Goal: Information Seeking & Learning: Learn about a topic

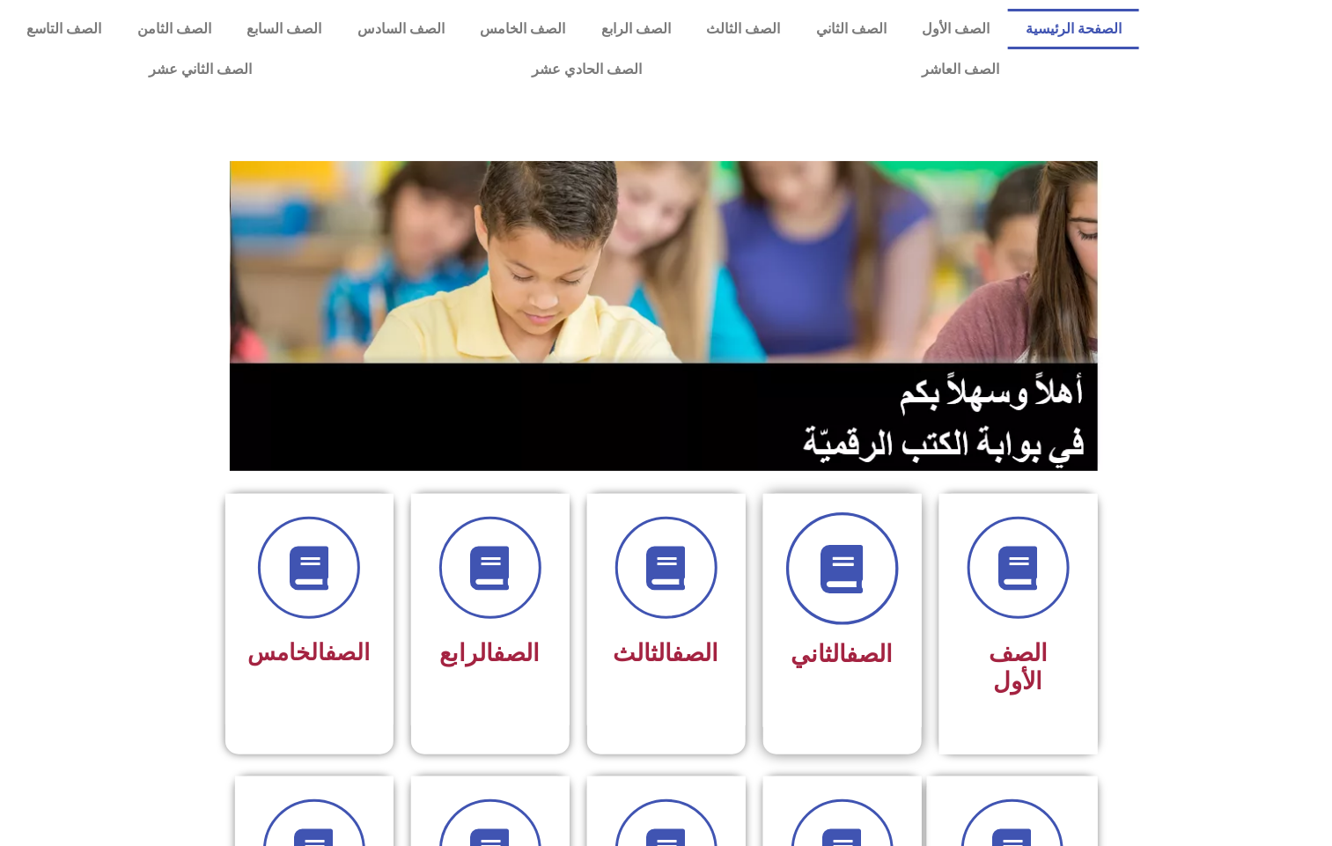
click at [851, 560] on icon at bounding box center [842, 569] width 48 height 48
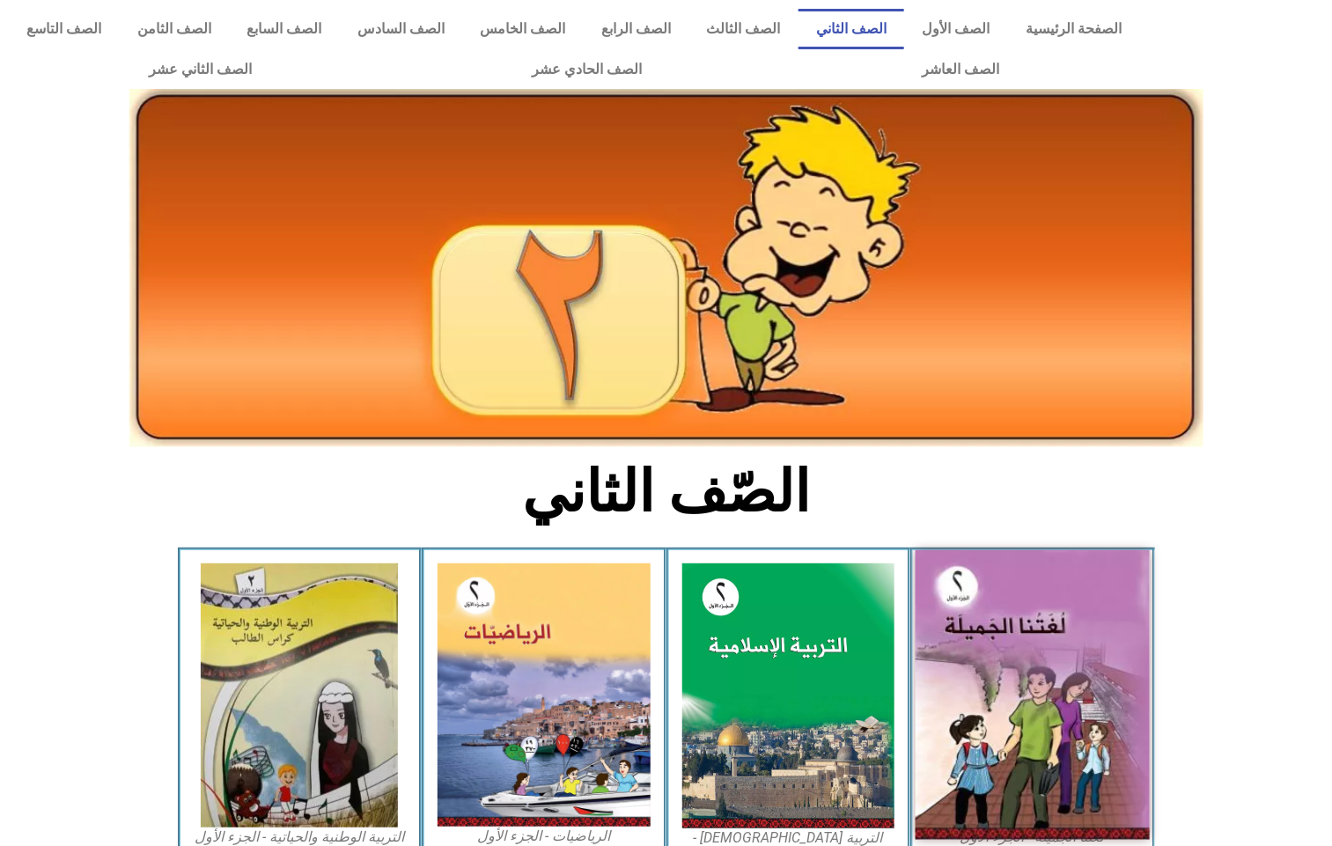
click at [1018, 598] on img at bounding box center [1033, 695] width 234 height 290
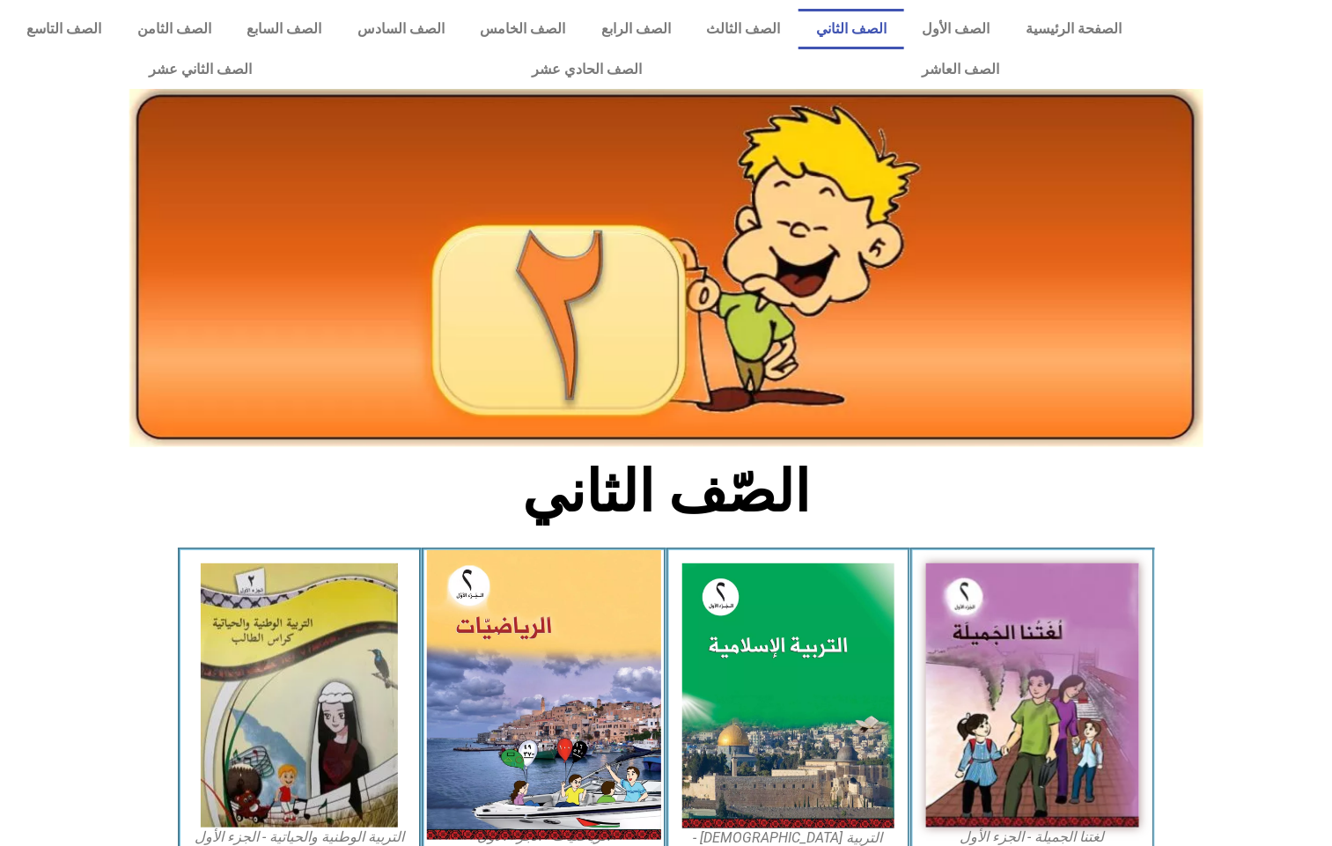
click at [579, 650] on img at bounding box center [544, 695] width 234 height 290
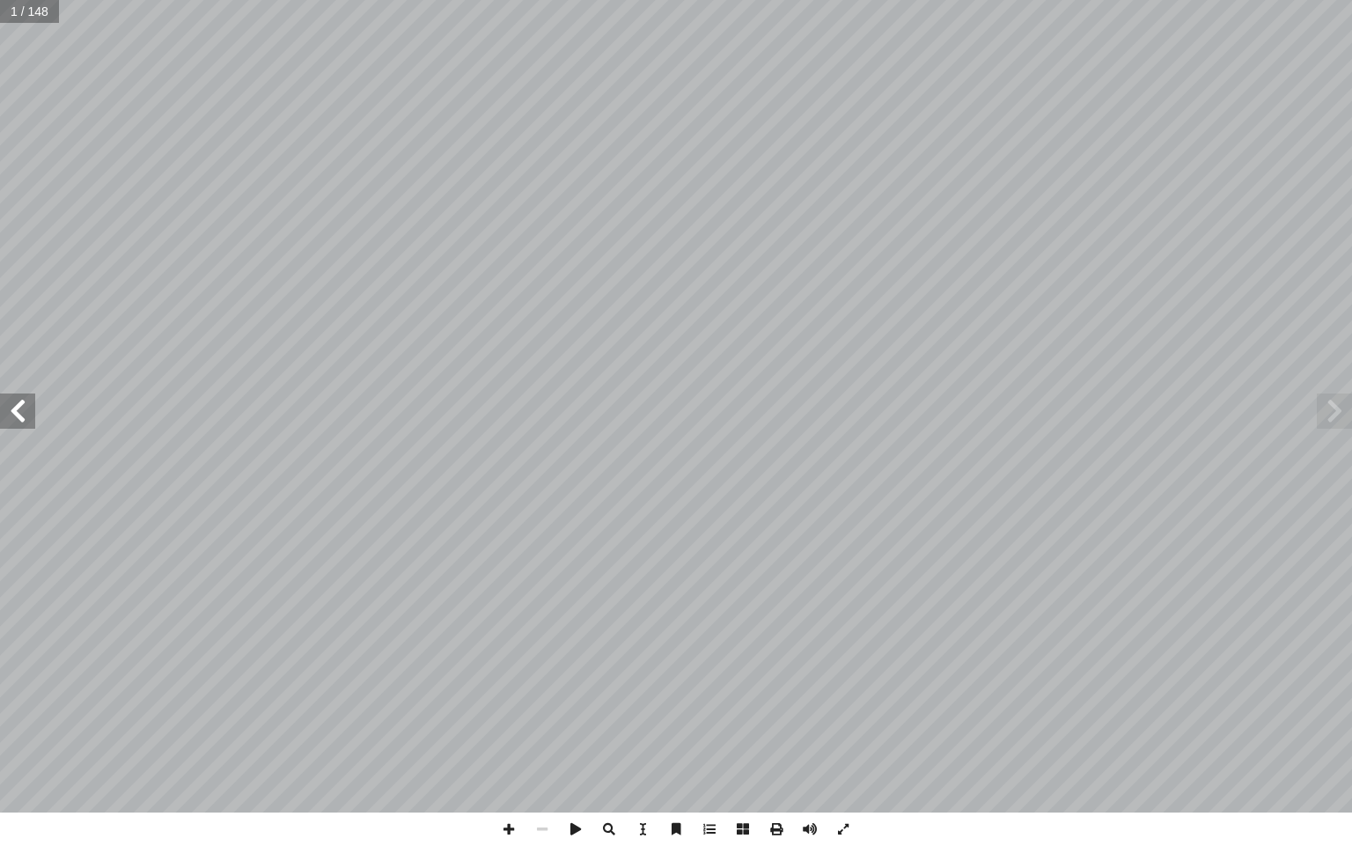
click at [32, 412] on span at bounding box center [17, 411] width 35 height 35
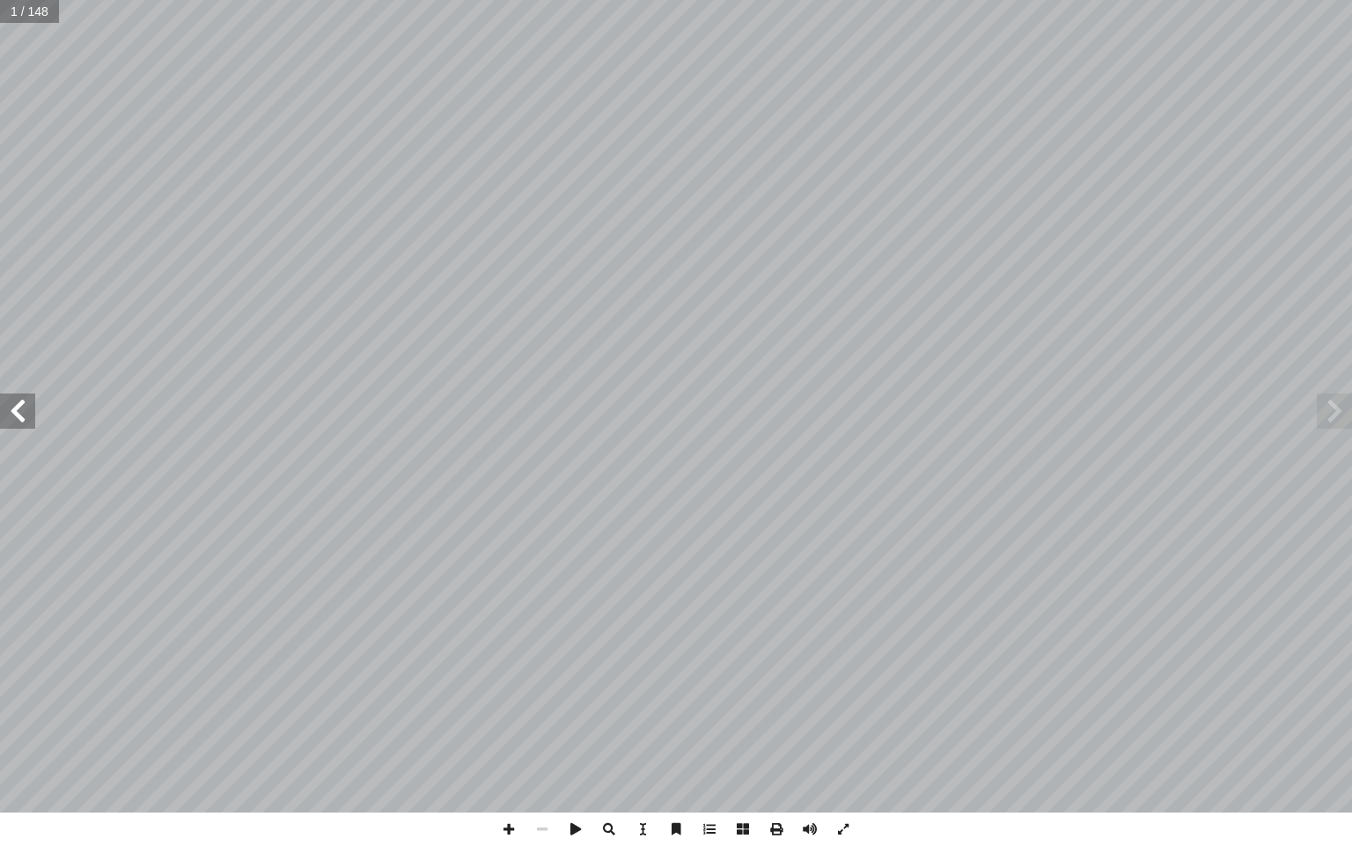
click at [32, 412] on span at bounding box center [17, 411] width 35 height 35
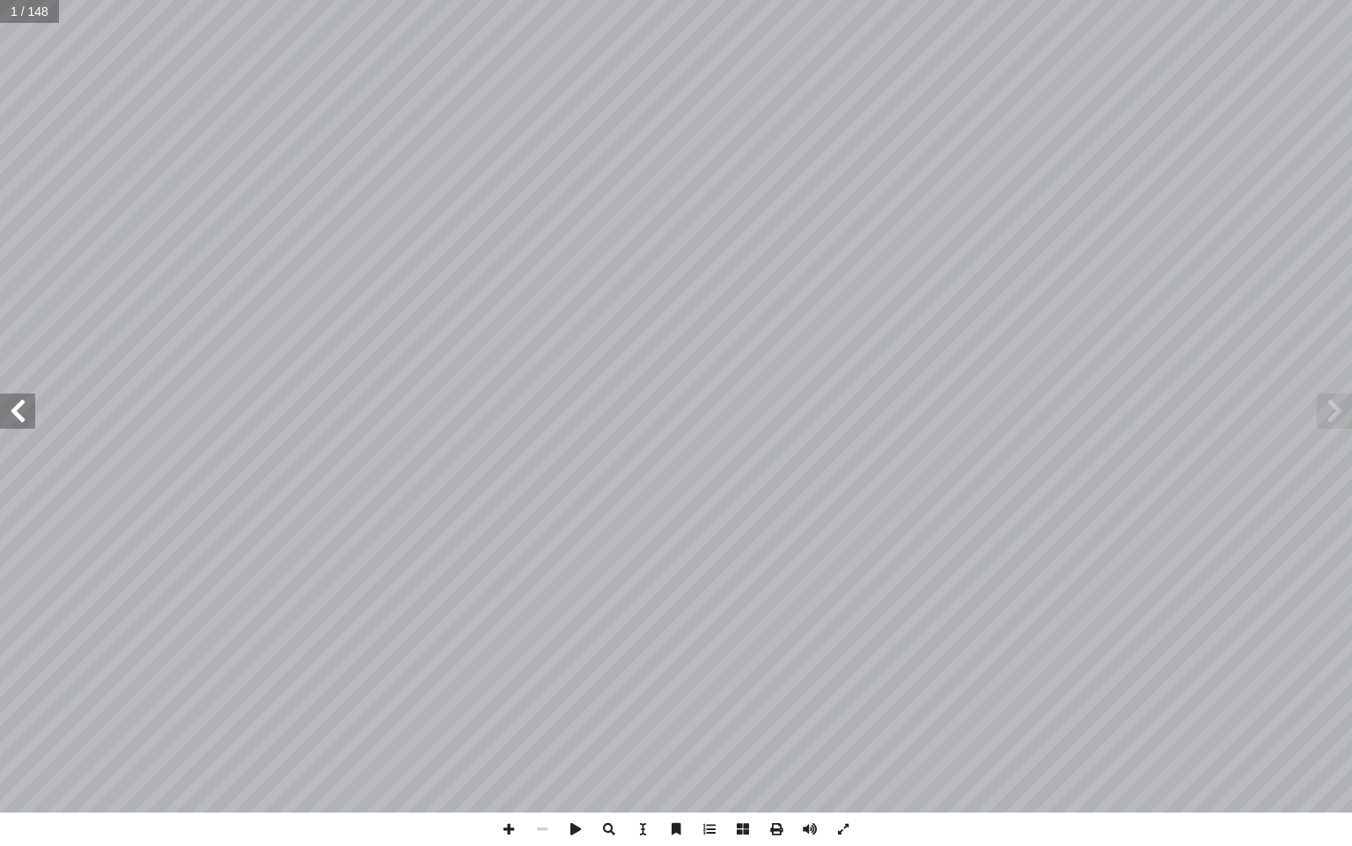
click at [32, 412] on span at bounding box center [17, 411] width 35 height 35
click at [33, 400] on span at bounding box center [17, 411] width 35 height 35
click at [32, 399] on span at bounding box center [17, 411] width 35 height 35
click at [32, 394] on span at bounding box center [17, 411] width 35 height 35
click at [4, 416] on span at bounding box center [17, 411] width 35 height 35
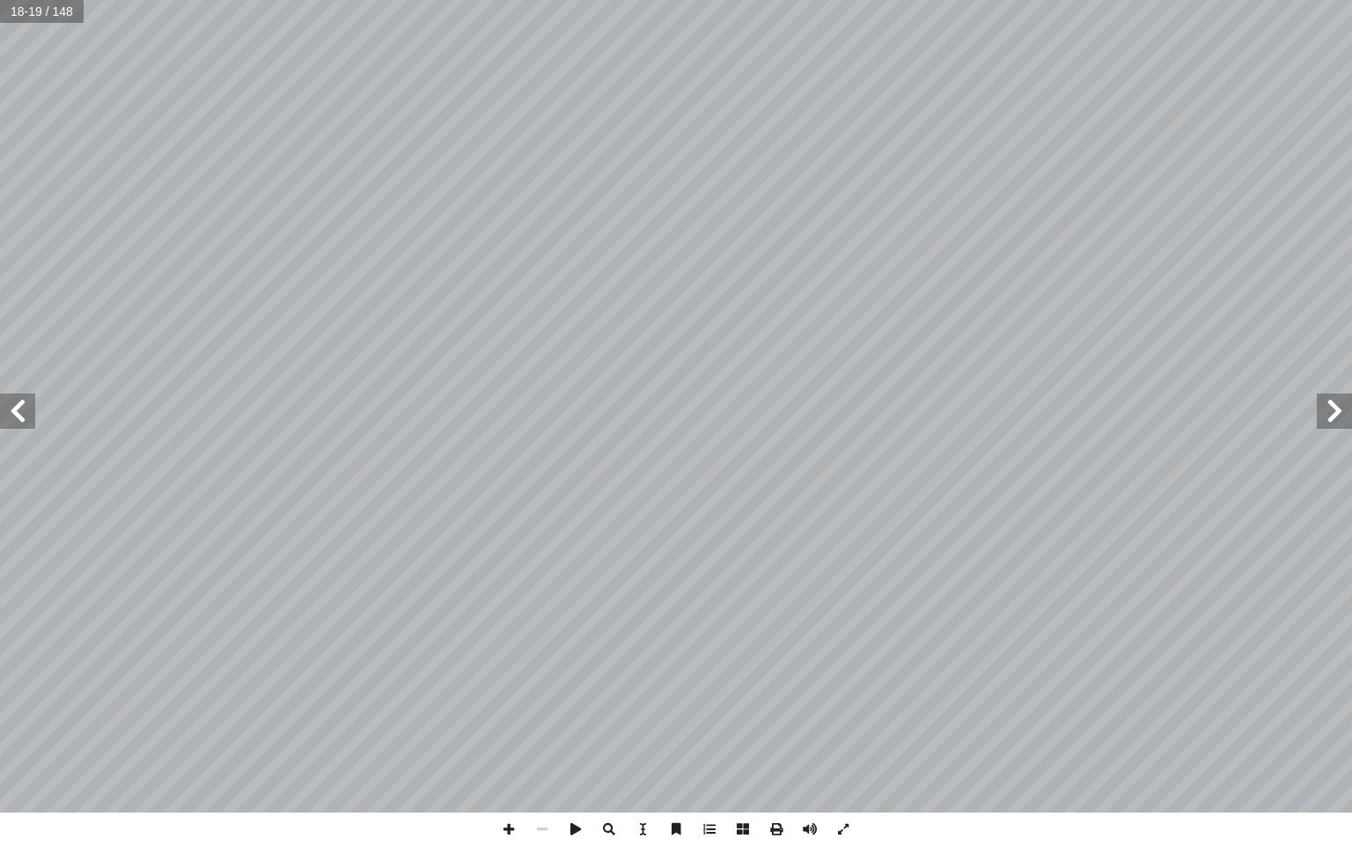
click at [4, 415] on span at bounding box center [17, 411] width 35 height 35
click at [6, 413] on span at bounding box center [17, 411] width 35 height 35
click at [515, 827] on span at bounding box center [508, 829] width 33 height 33
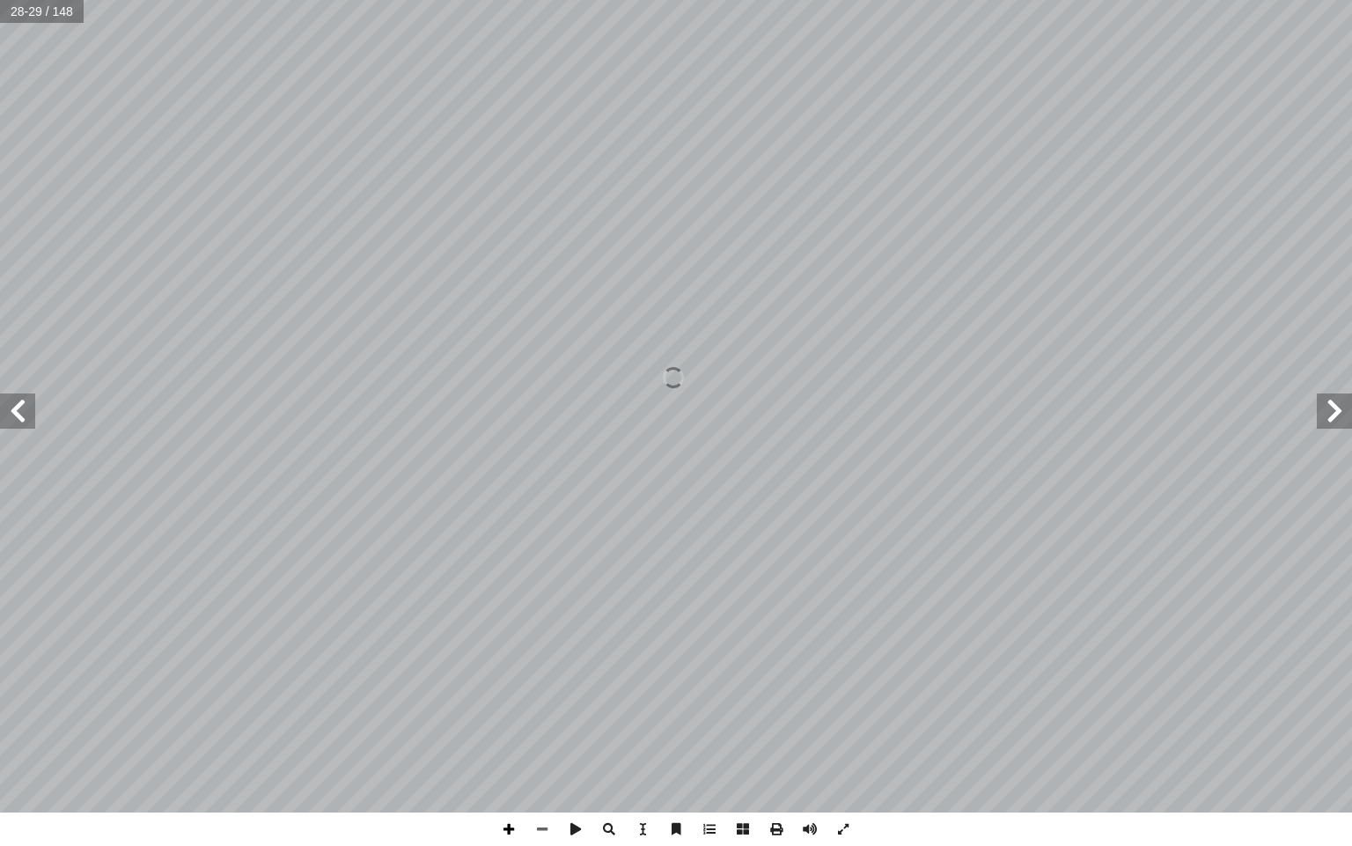
click at [513, 825] on span at bounding box center [508, 829] width 33 height 33
click at [21, 417] on span at bounding box center [17, 411] width 35 height 35
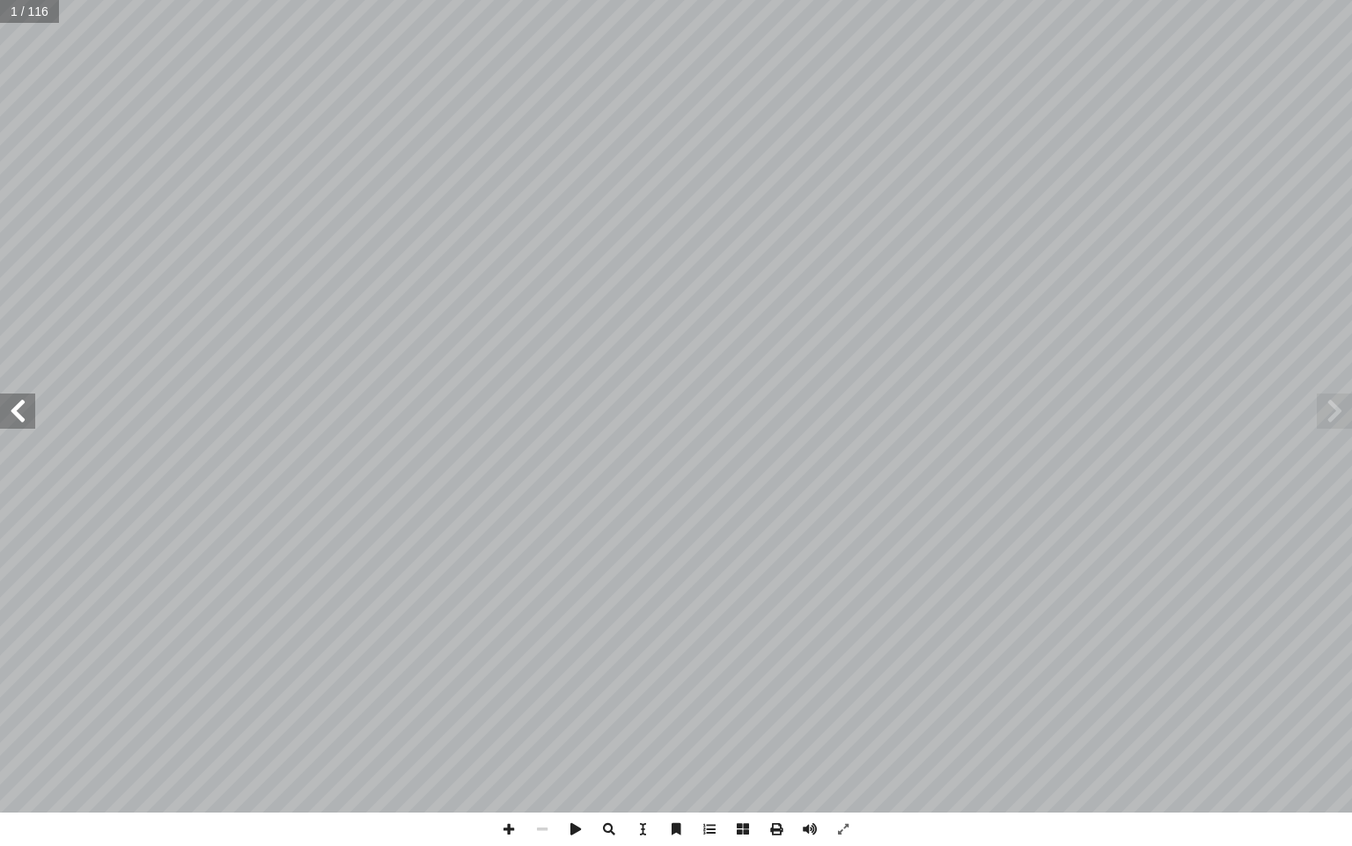
click at [21, 417] on span at bounding box center [17, 411] width 35 height 35
click at [17, 412] on span at bounding box center [17, 411] width 35 height 35
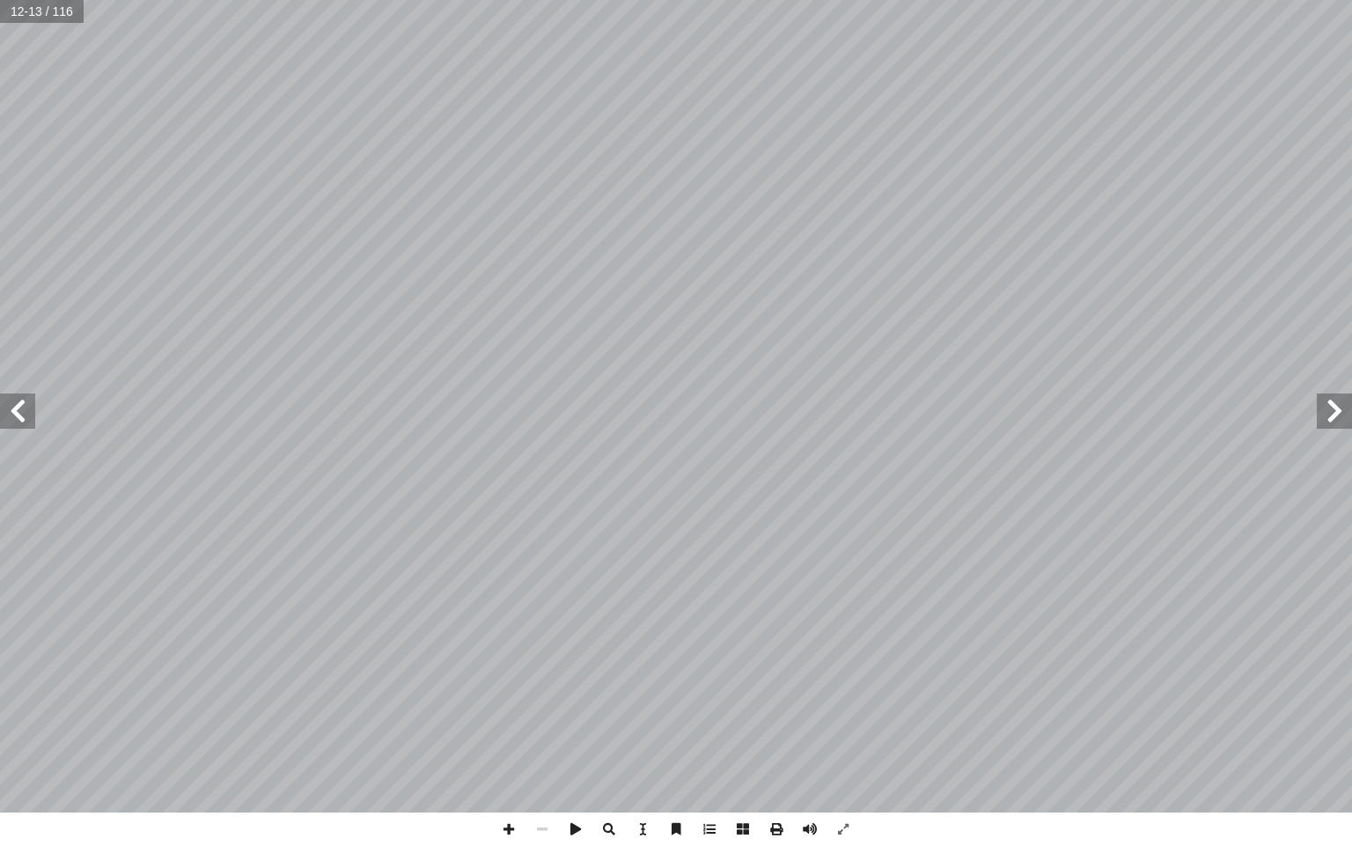
click at [11, 412] on span at bounding box center [17, 411] width 35 height 35
click at [1329, 410] on span at bounding box center [1334, 411] width 35 height 35
click at [520, 825] on span at bounding box center [508, 829] width 33 height 33
click at [540, 813] on span at bounding box center [542, 829] width 33 height 33
click at [24, 413] on span at bounding box center [17, 411] width 35 height 35
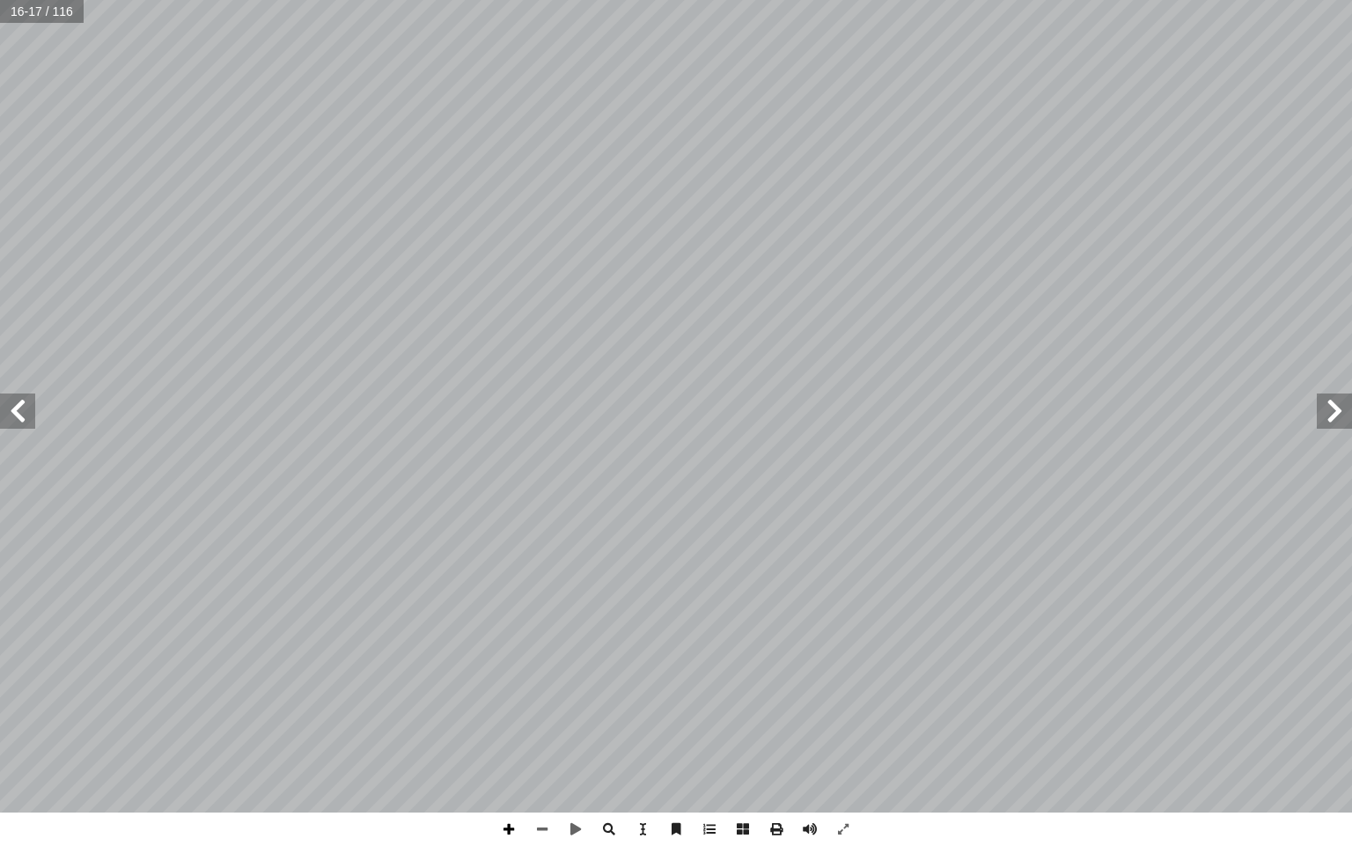
click at [507, 827] on span at bounding box center [508, 829] width 33 height 33
click at [770, 0] on html "الصفحة الرئيسية الصف الأول الصف الثاني الصف الثالث الصف الرابع الصف الخامس الصف…" at bounding box center [676, 80] width 1352 height 160
